Goal: Task Accomplishment & Management: Use online tool/utility

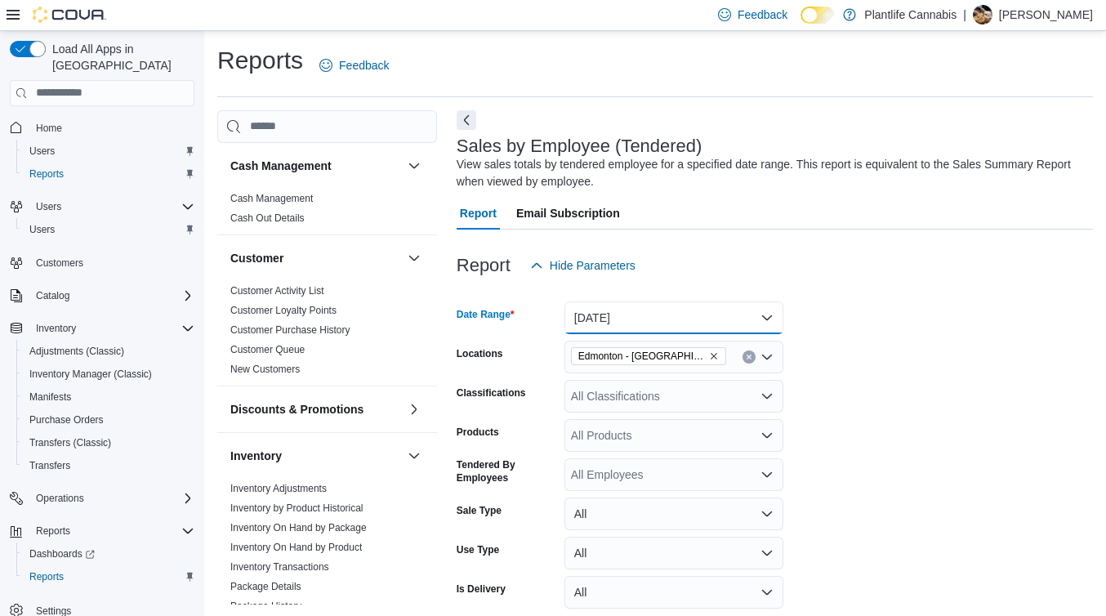
click at [592, 325] on button "[DATE]" at bounding box center [674, 318] width 219 height 33
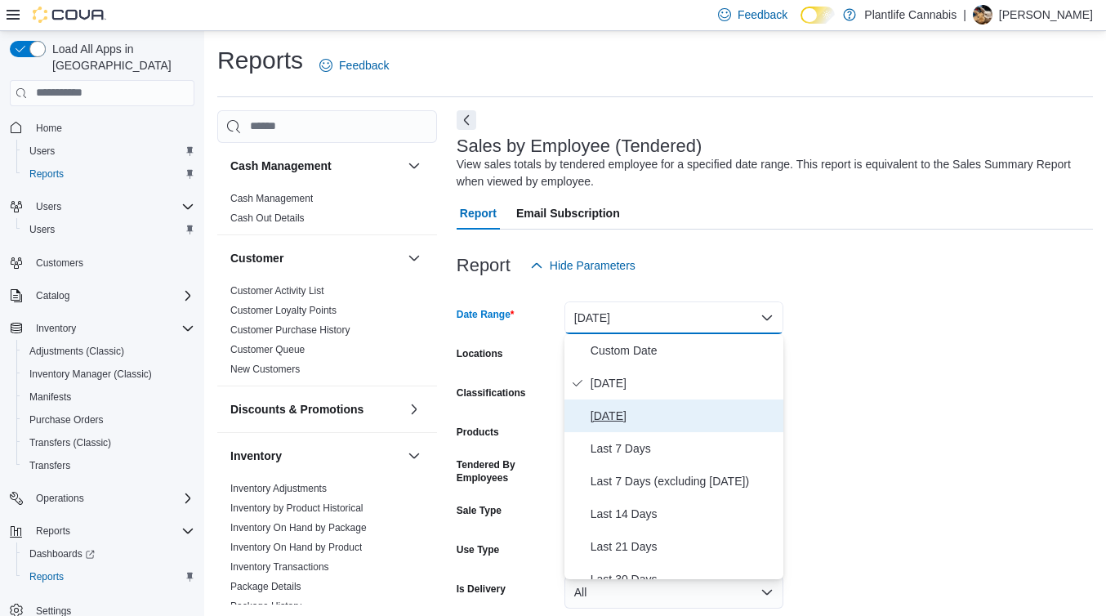
click at [611, 419] on span "[DATE]" at bounding box center [684, 416] width 186 height 20
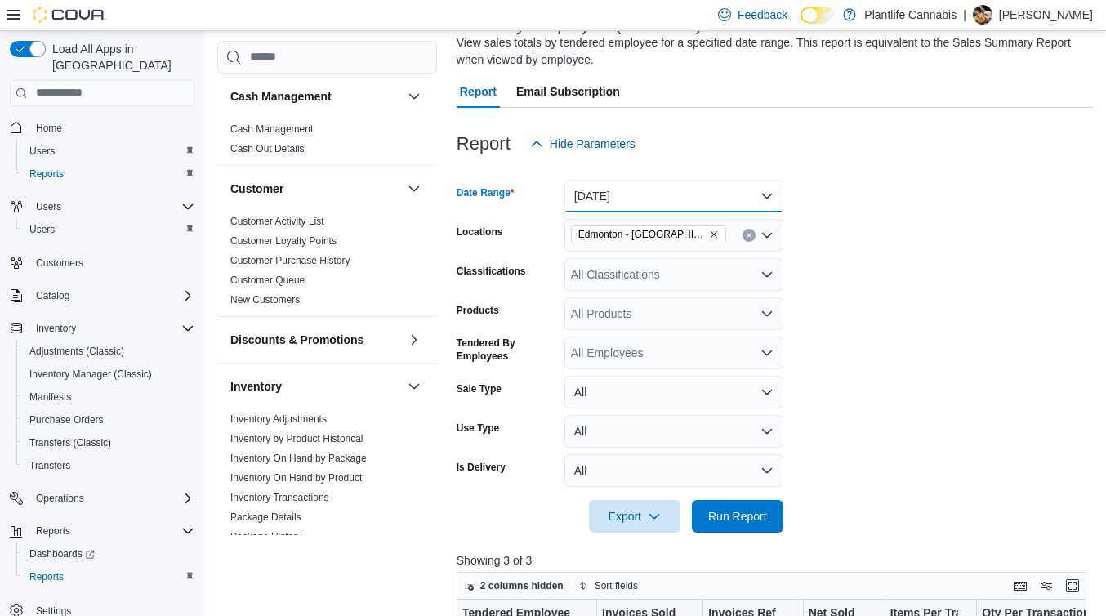
scroll to position [231, 0]
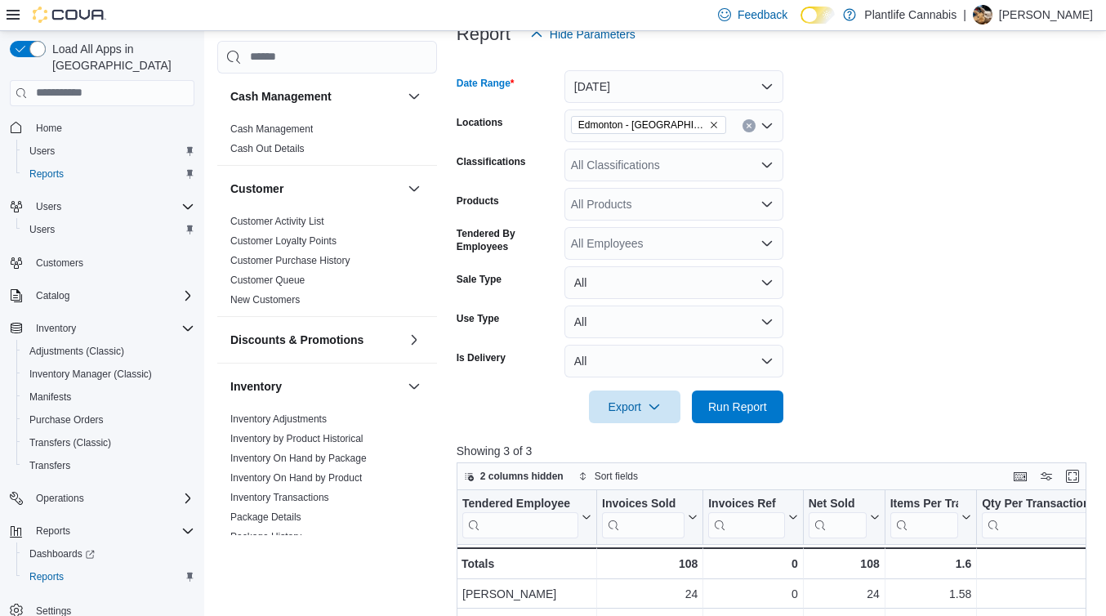
click at [738, 437] on div at bounding box center [775, 433] width 637 height 20
click at [738, 387] on div at bounding box center [775, 384] width 637 height 13
click at [762, 391] on span "Run Report" at bounding box center [738, 406] width 72 height 33
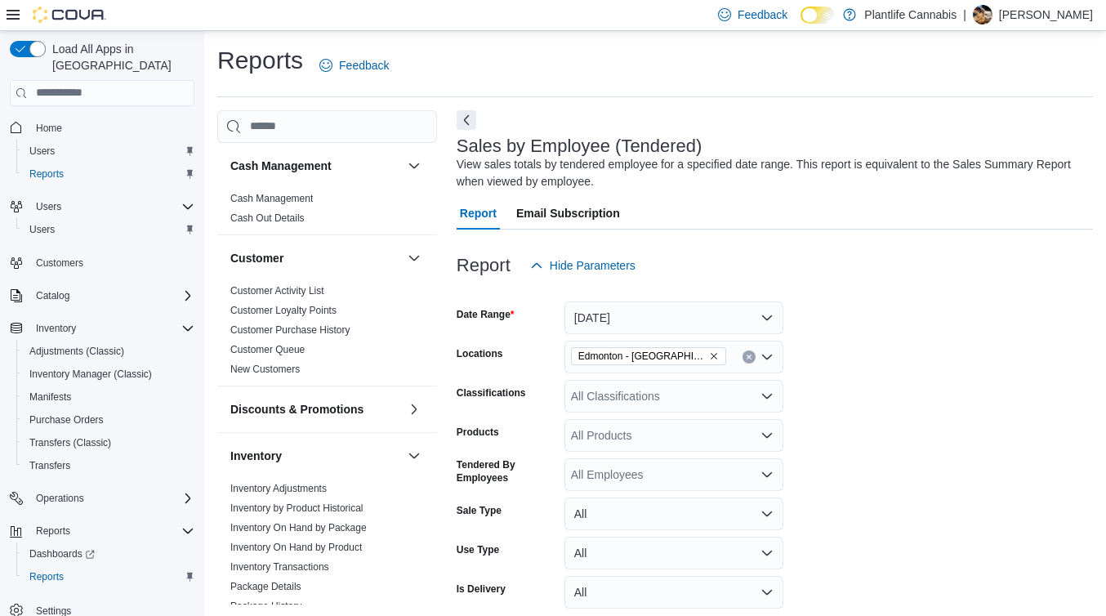
click at [648, 403] on div "All Classifications" at bounding box center [674, 396] width 219 height 33
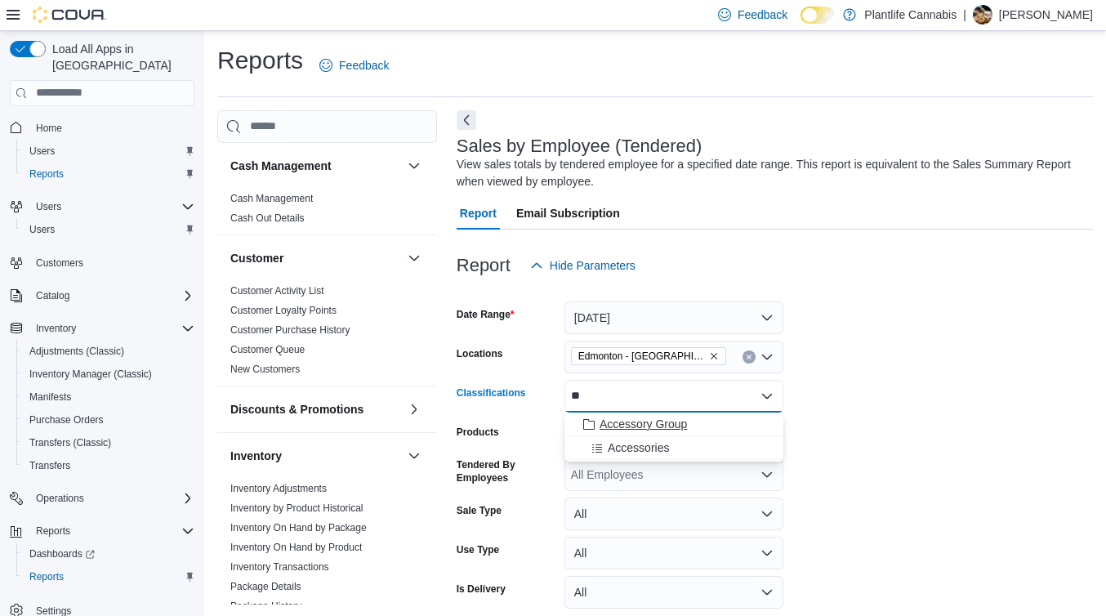
type input "**"
click at [647, 422] on span "Accessory Group" at bounding box center [643, 424] width 87 height 16
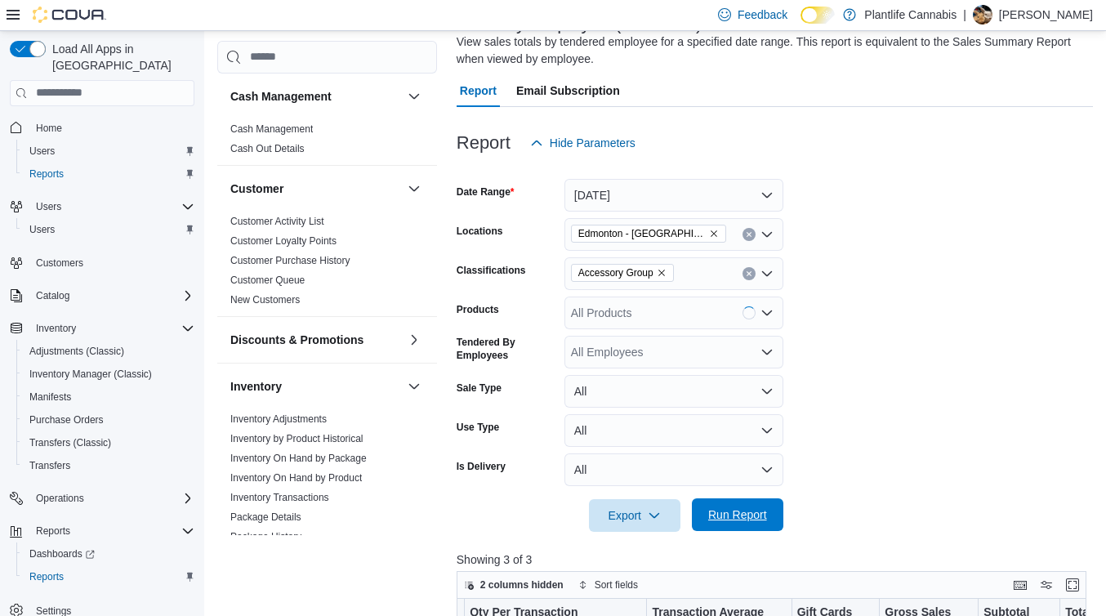
click at [758, 499] on span "Run Report" at bounding box center [738, 514] width 72 height 33
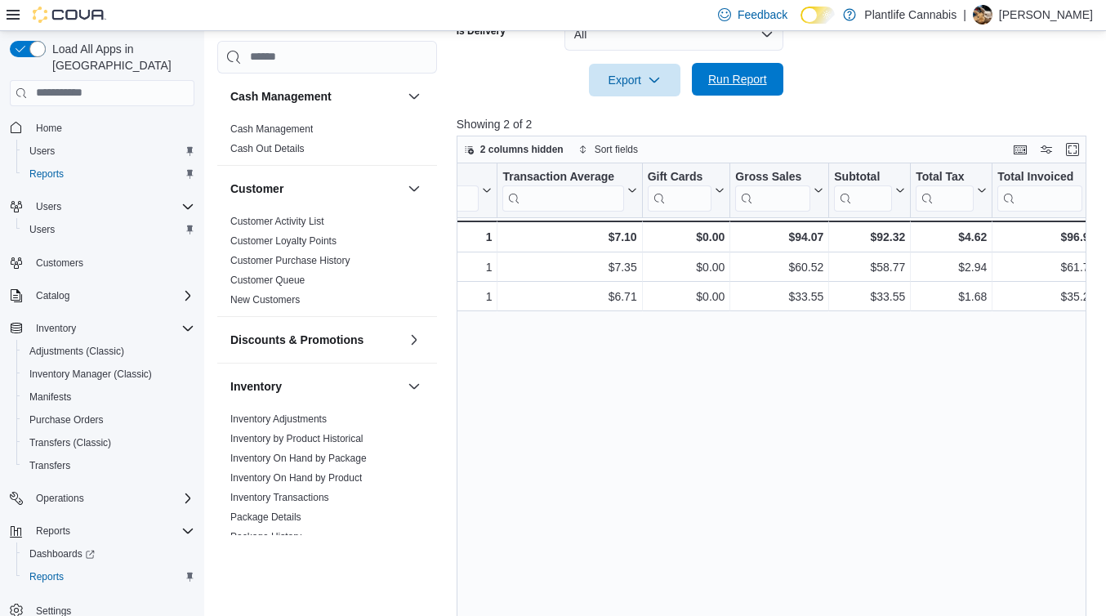
scroll to position [0, 730]
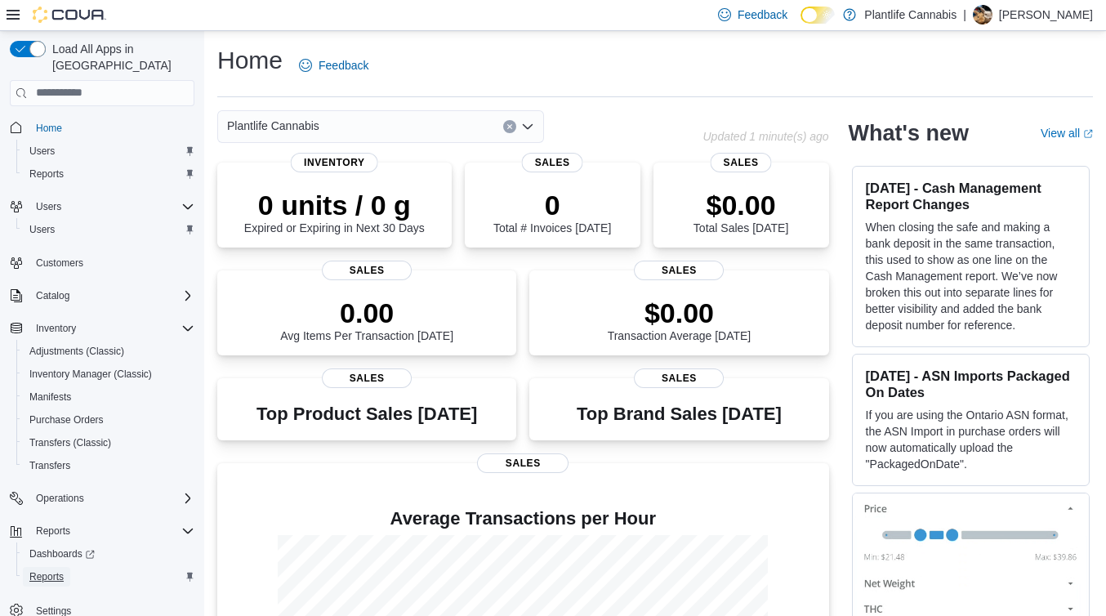
click at [70, 567] on link "Reports" at bounding box center [46, 577] width 47 height 20
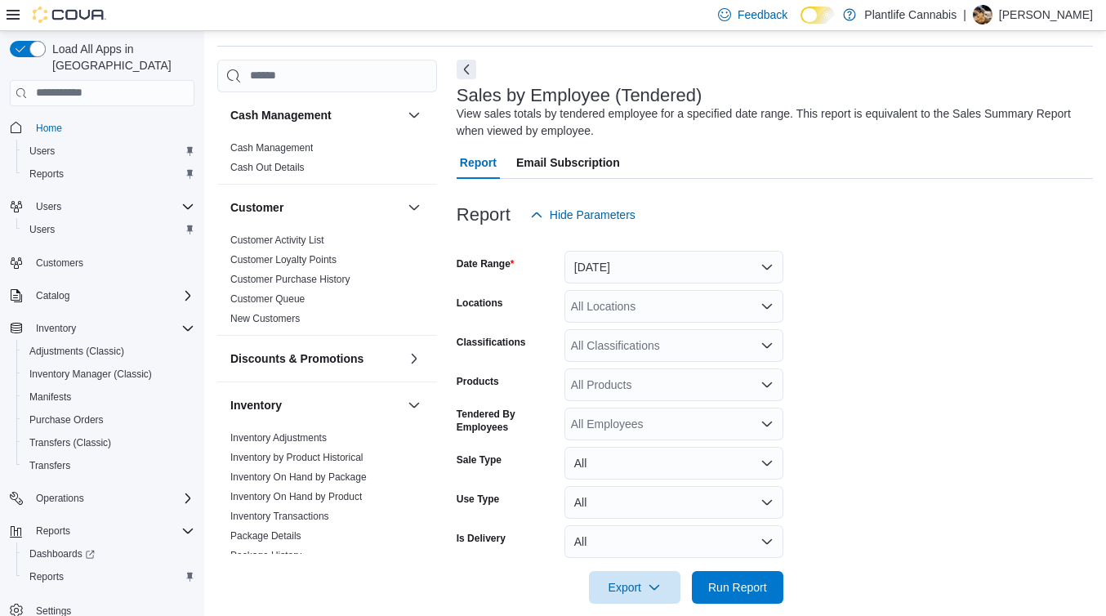
scroll to position [55, 0]
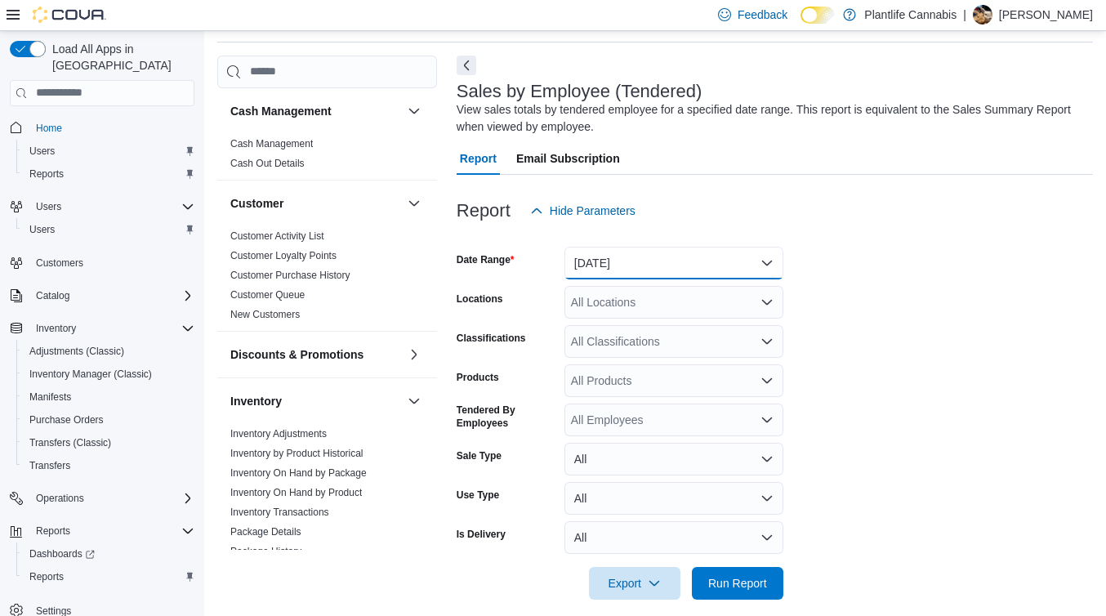
click at [642, 247] on button "[DATE]" at bounding box center [674, 263] width 219 height 33
